Goal: Information Seeking & Learning: Learn about a topic

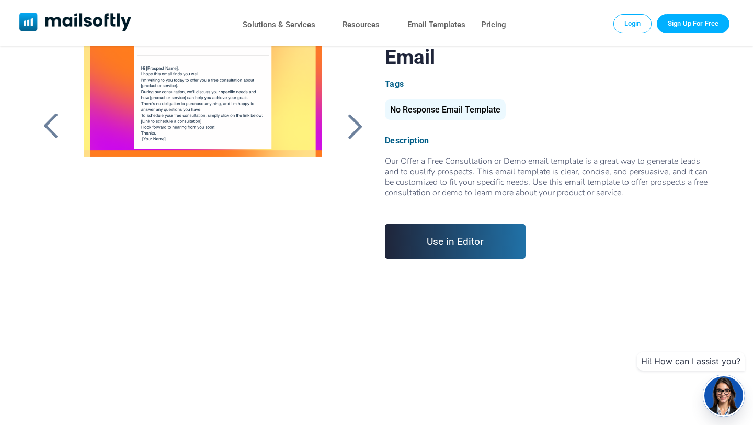
scroll to position [27, 0]
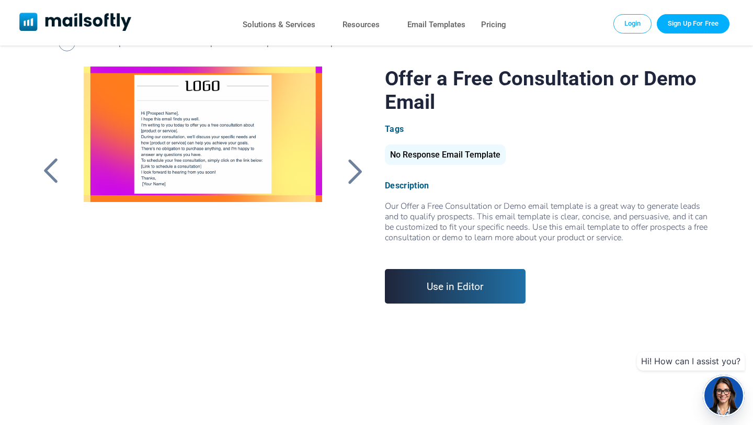
click at [347, 175] on div at bounding box center [355, 170] width 26 height 27
